Goal: Information Seeking & Learning: Check status

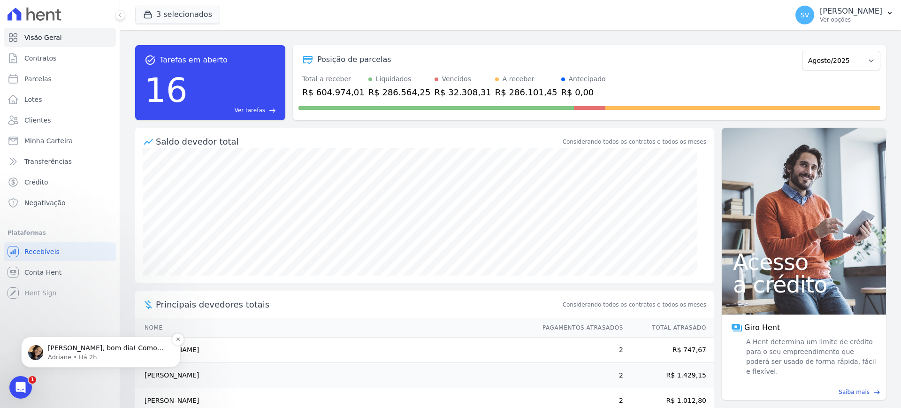
click at [107, 348] on p "[PERSON_NAME], bom dia! Como vai? Prontinho. [GEOGRAPHIC_DATA] ; )" at bounding box center [108, 347] width 121 height 9
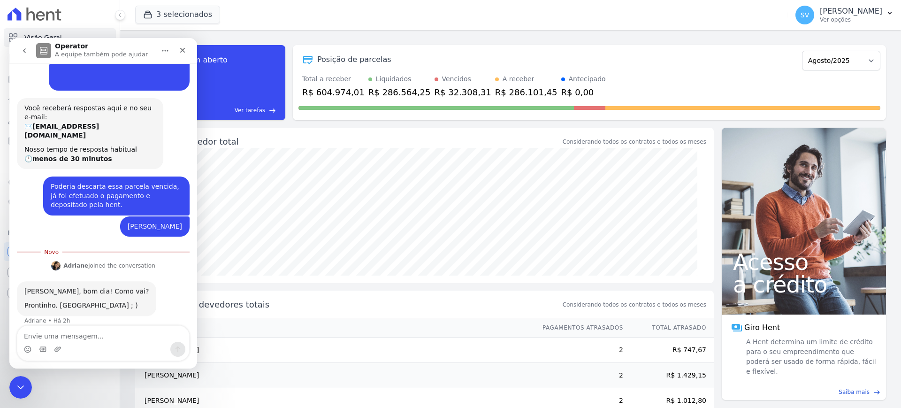
scroll to position [47, 0]
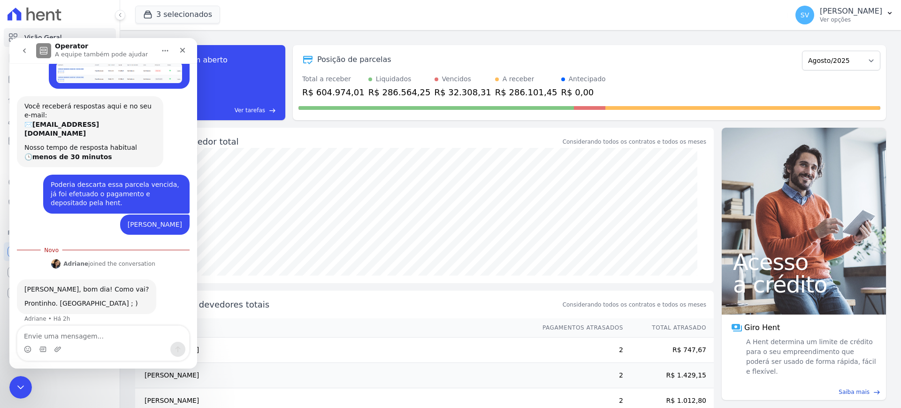
drag, startPoint x: 84, startPoint y: 311, endPoint x: 76, endPoint y: 317, distance: 9.4
click at [84, 311] on div "Olá SHIRLEY, bom dia! Como vai? Prontinho. Parcela descartada. ; ) Adriane • Há…" at bounding box center [103, 306] width 173 height 55
click at [67, 333] on textarea "Envie uma mensagem..." at bounding box center [103, 334] width 172 height 16
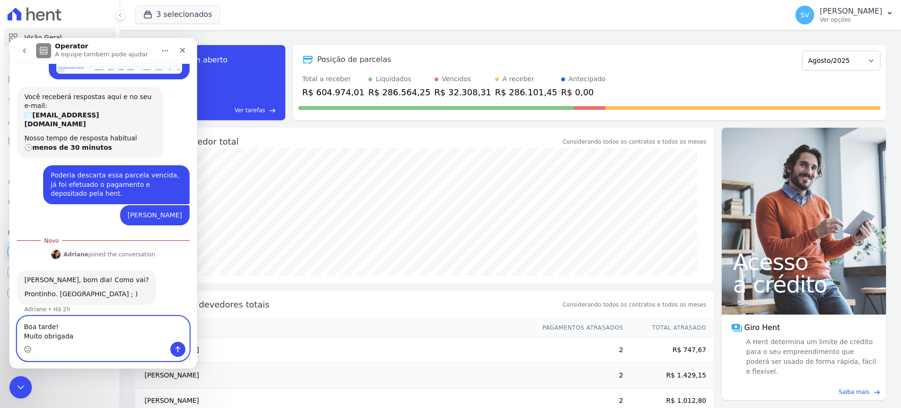
type textarea "Boa tarde! Muito obrigada."
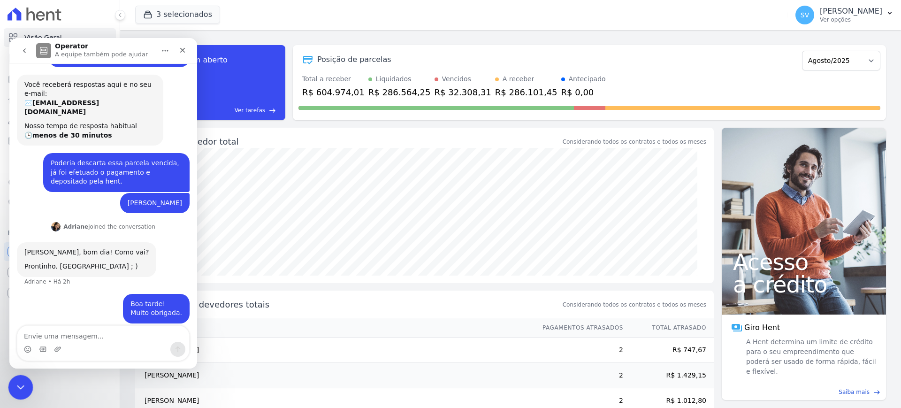
click at [13, 396] on div "Encerramento do Messenger da Intercom" at bounding box center [19, 385] width 23 height 23
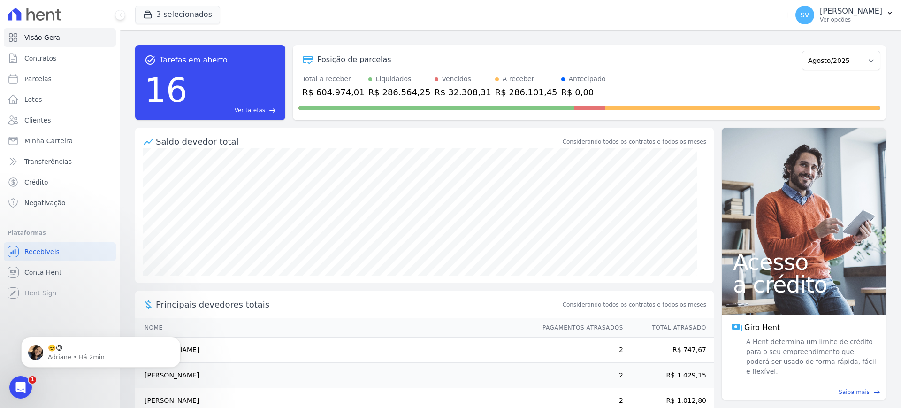
scroll to position [97, 0]
click at [63, 344] on p "☺️😉" at bounding box center [108, 347] width 121 height 9
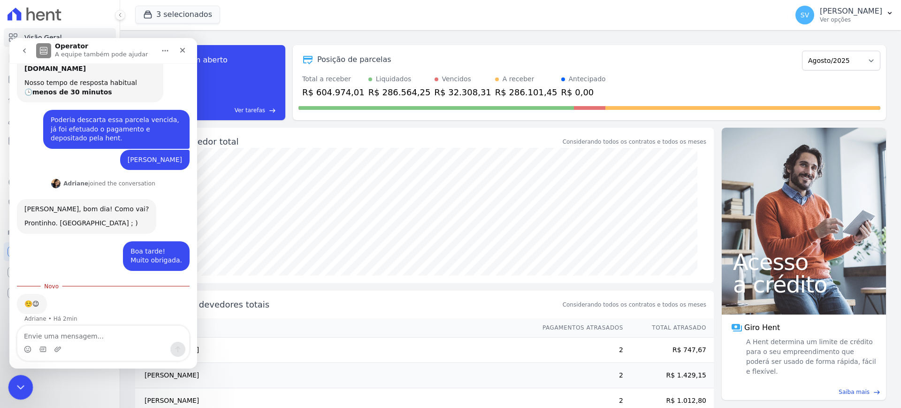
scroll to position [112, 0]
click at [14, 382] on icon "Encerramento do Messenger da Intercom" at bounding box center [19, 385] width 11 height 11
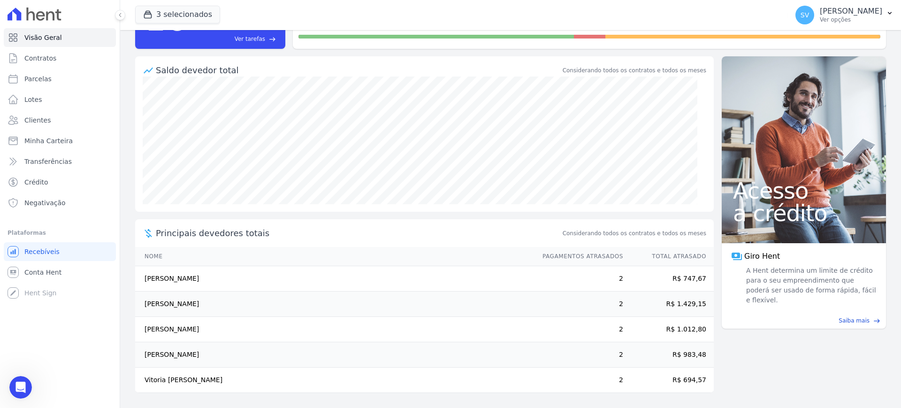
scroll to position [0, 0]
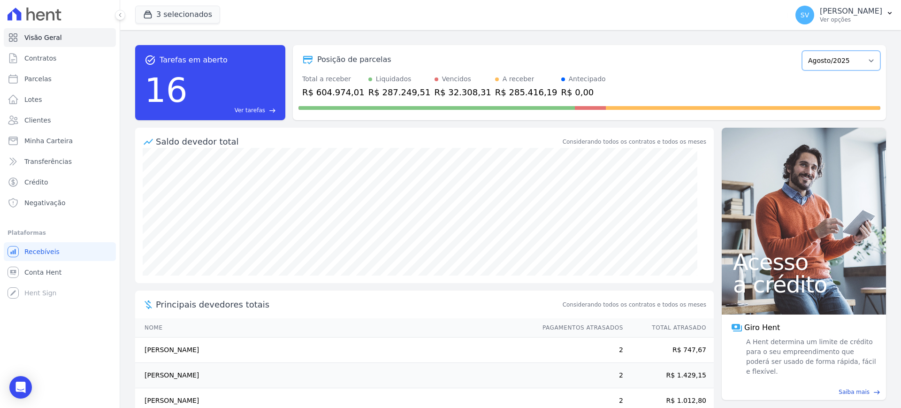
click at [841, 62] on select "Outubro/2022 Novembro/2022 Dezembro/2022 Janeiro/2023 Fevereiro/2023 Março/2023…" at bounding box center [841, 61] width 78 height 20
select select "07/2025"
click at [802, 51] on select "Outubro/2022 Novembro/2022 Dezembro/2022 Janeiro/2023 Fevereiro/2023 Março/2023…" at bounding box center [841, 61] width 78 height 20
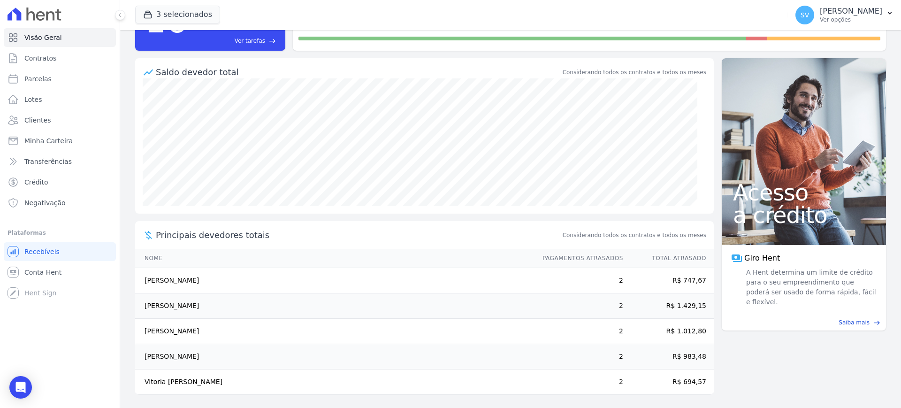
scroll to position [71, 0]
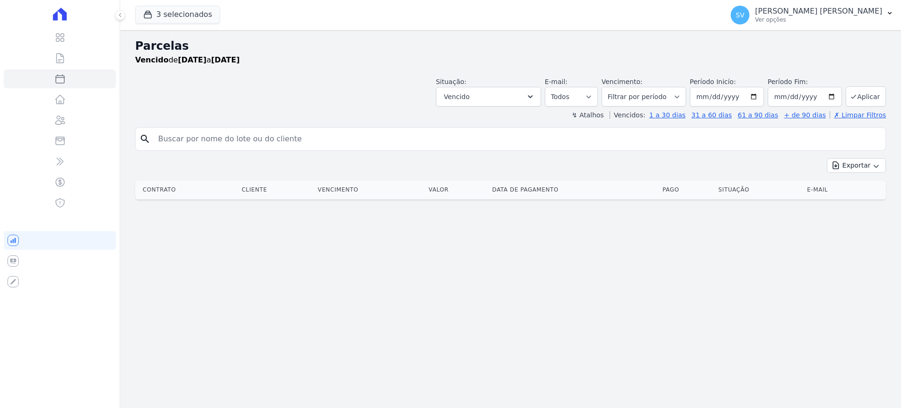
select select
